Goal: Information Seeking & Learning: Check status

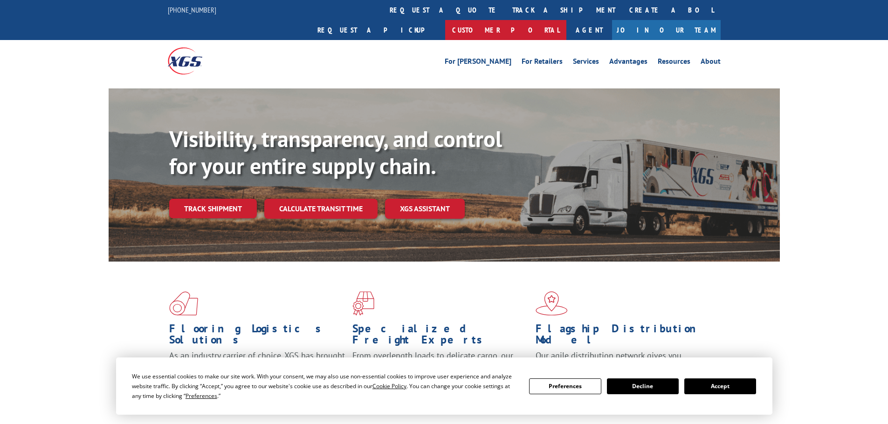
click at [566, 20] on link "Customer Portal" at bounding box center [505, 30] width 121 height 20
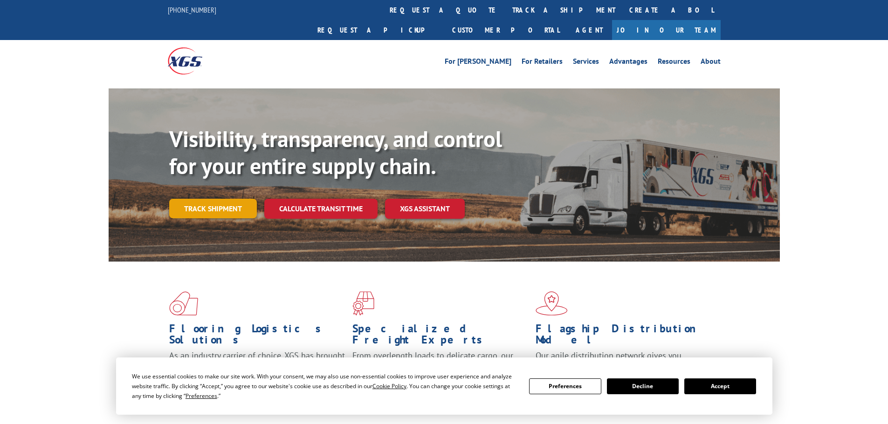
click at [242, 199] on link "Track shipment" at bounding box center [213, 209] width 88 height 20
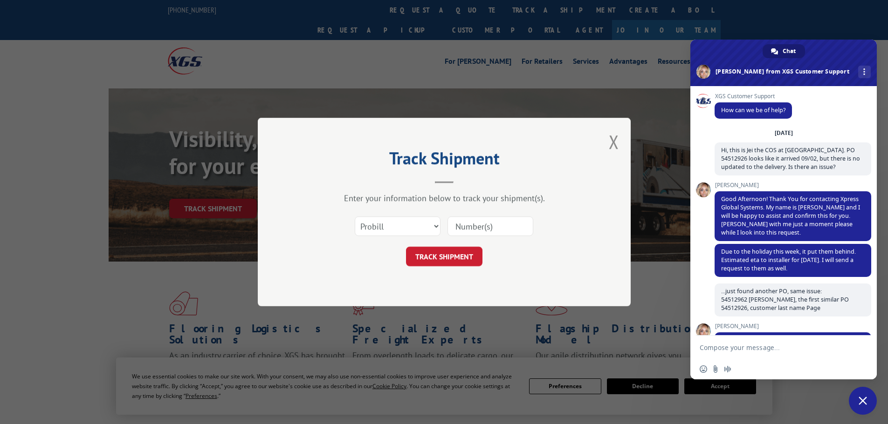
scroll to position [640, 0]
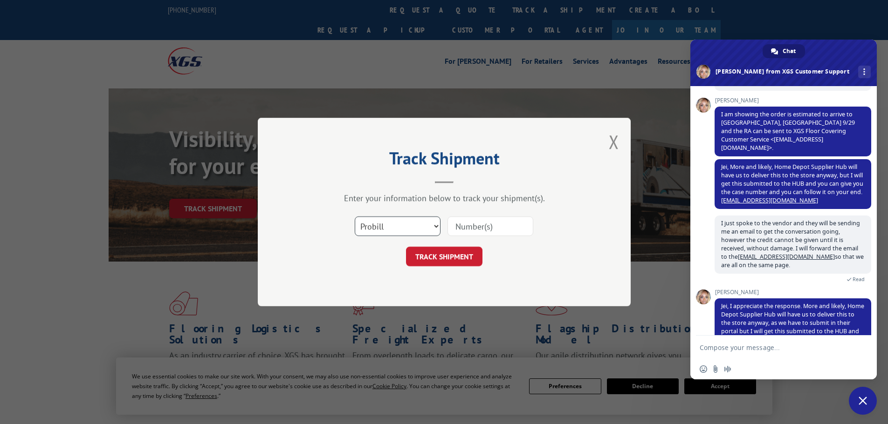
drag, startPoint x: 419, startPoint y: 226, endPoint x: 415, endPoint y: 229, distance: 5.3
click at [419, 226] on select "Select category... Probill BOL PO" at bounding box center [398, 227] width 86 height 20
select select "po"
click at [355, 217] on select "Select category... Probill BOL PO" at bounding box center [398, 227] width 86 height 20
click at [485, 227] on input at bounding box center [490, 227] width 86 height 20
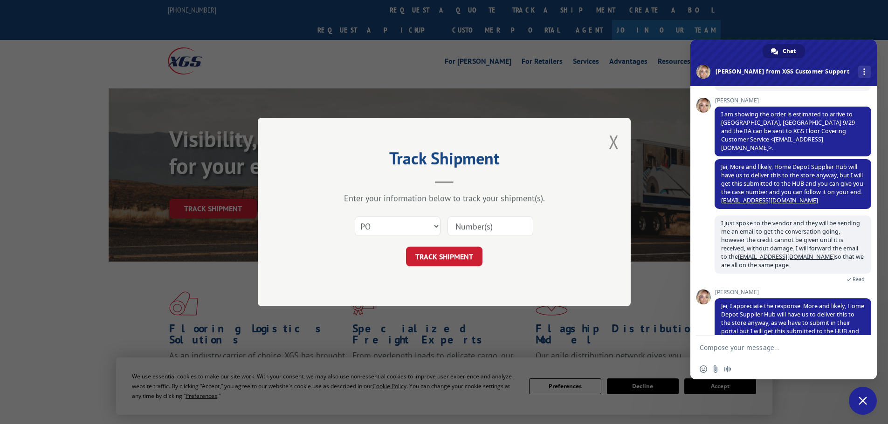
paste input "54513513"
type input "54513513"
click at [471, 260] on button "TRACK SHIPMENT" at bounding box center [444, 257] width 76 height 20
